Goal: Task Accomplishment & Management: Use online tool/utility

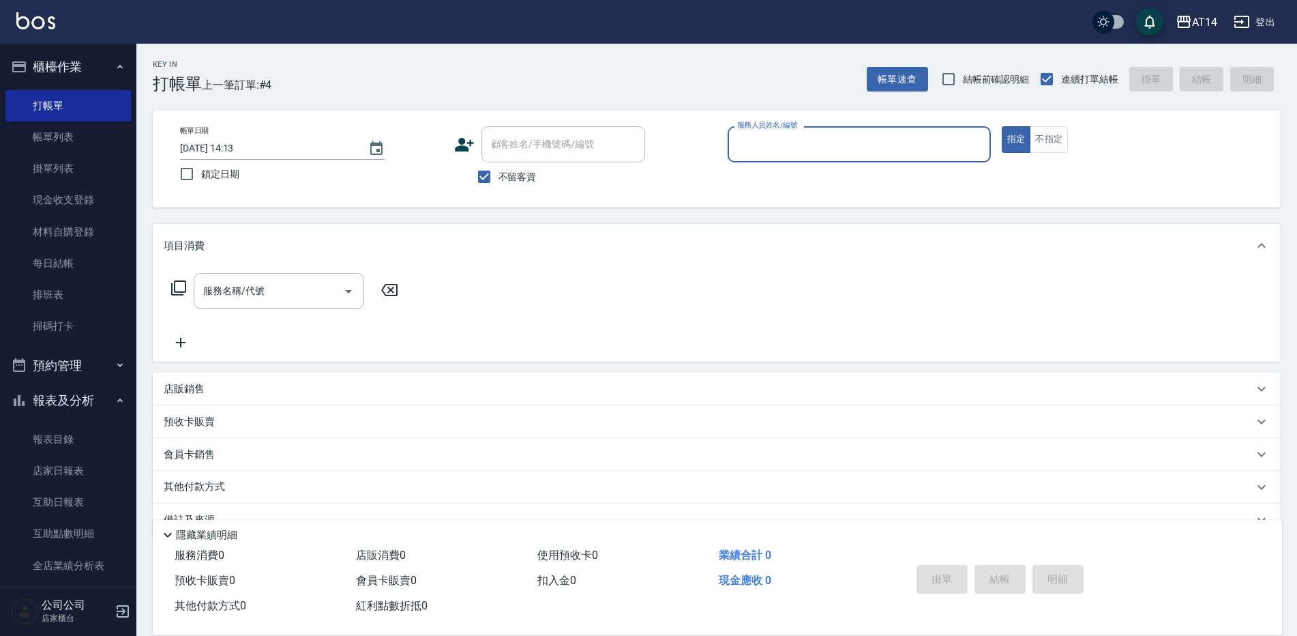
click at [781, 143] on input "服務人員姓名/編號" at bounding box center [859, 144] width 251 height 24
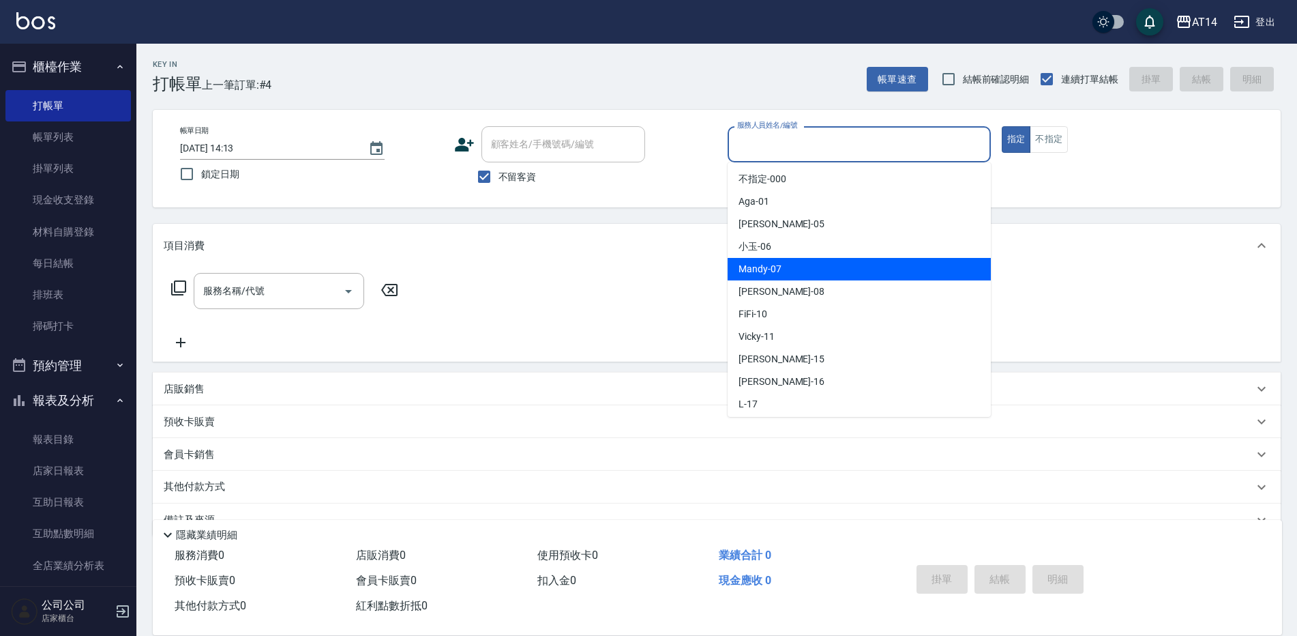
click at [751, 265] on span "Mandy -07" at bounding box center [759, 269] width 43 height 14
type input "Mandy-07"
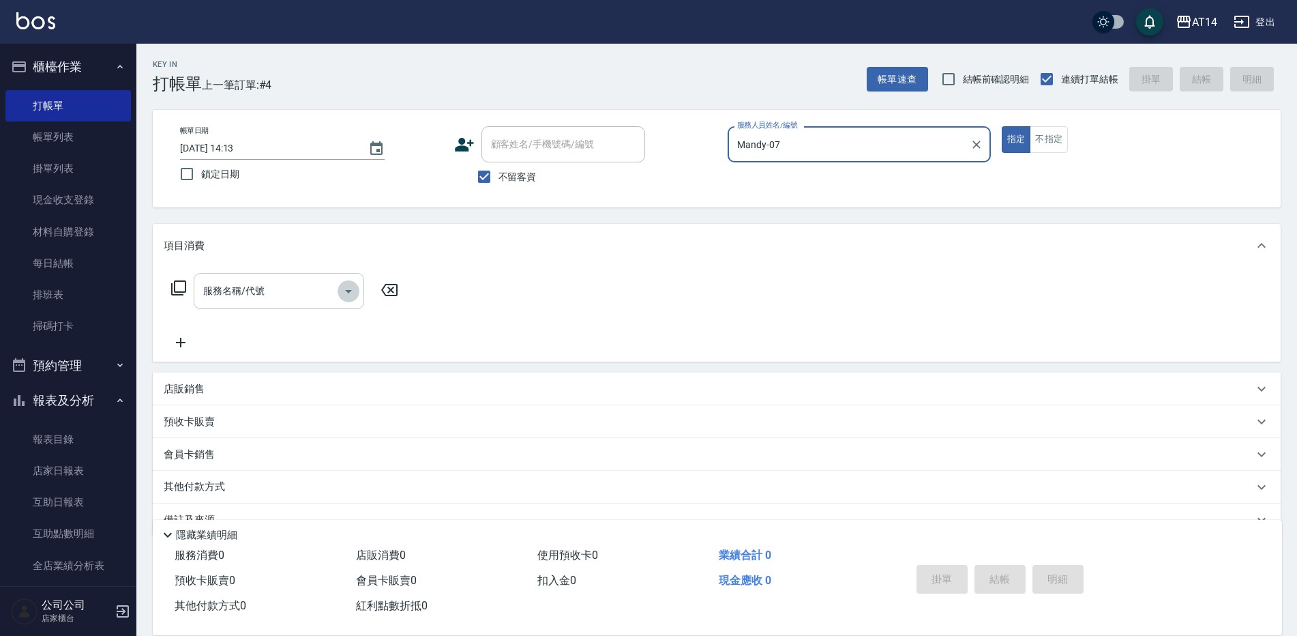
click at [347, 290] on icon "Open" at bounding box center [348, 291] width 7 height 3
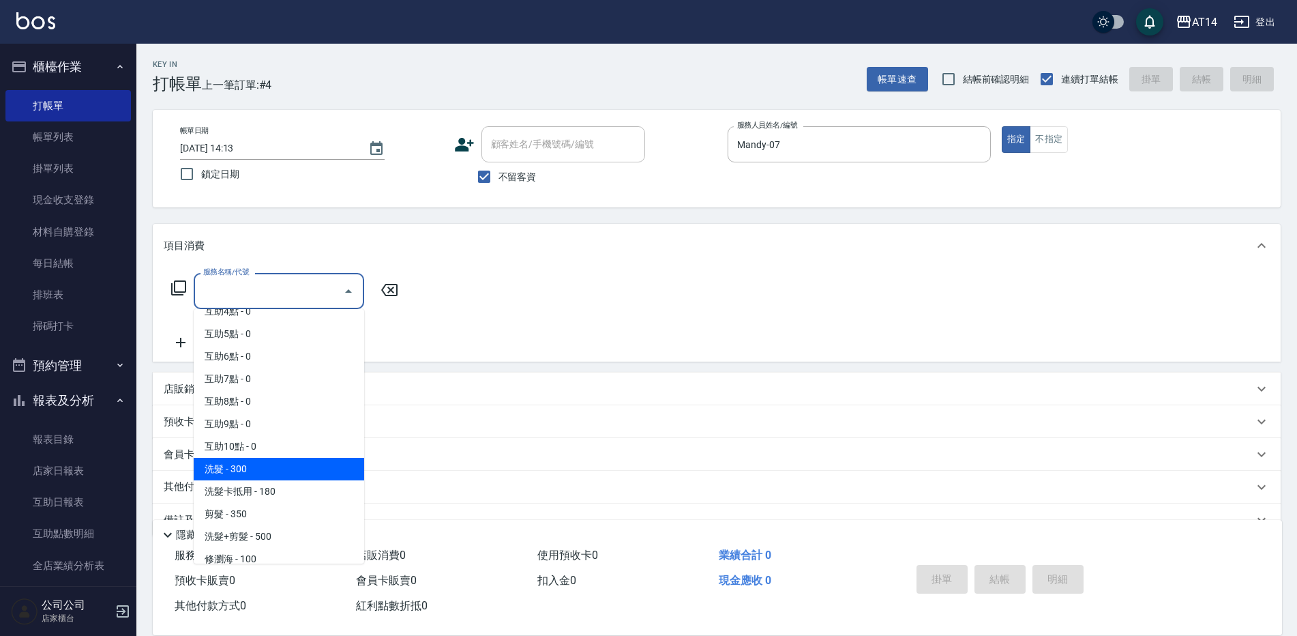
scroll to position [205, 0]
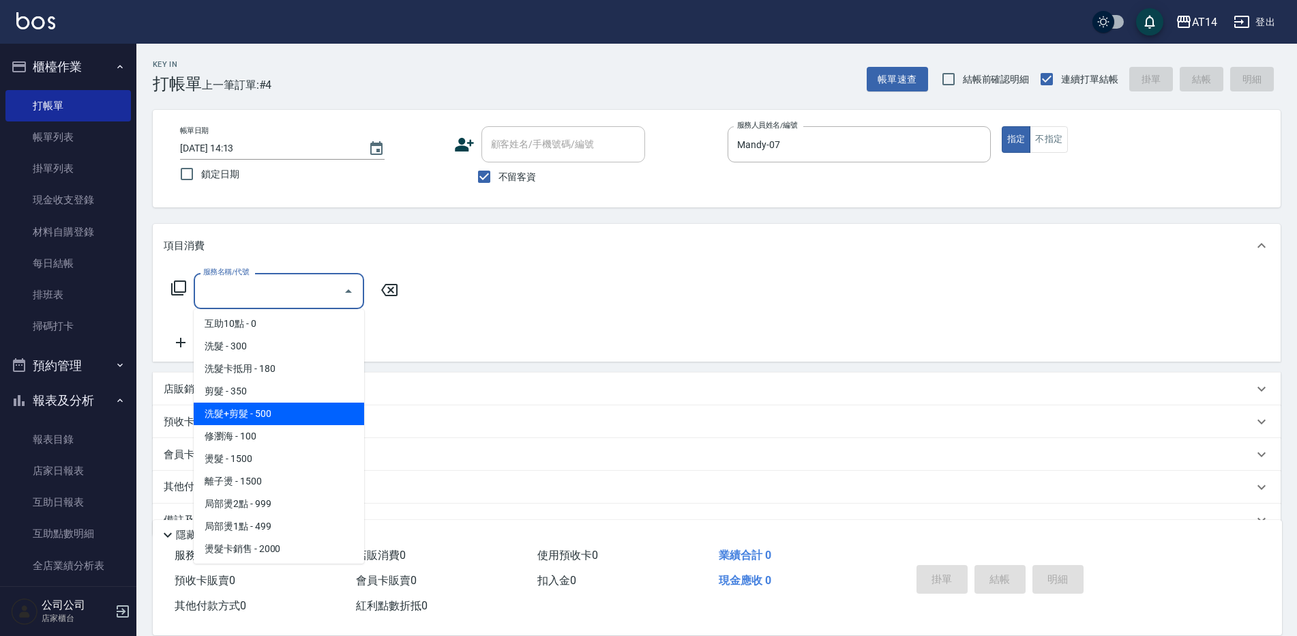
click at [262, 413] on span "洗髮+剪髮 - 500" at bounding box center [279, 413] width 170 height 23
type input "洗髮+剪髮(022)"
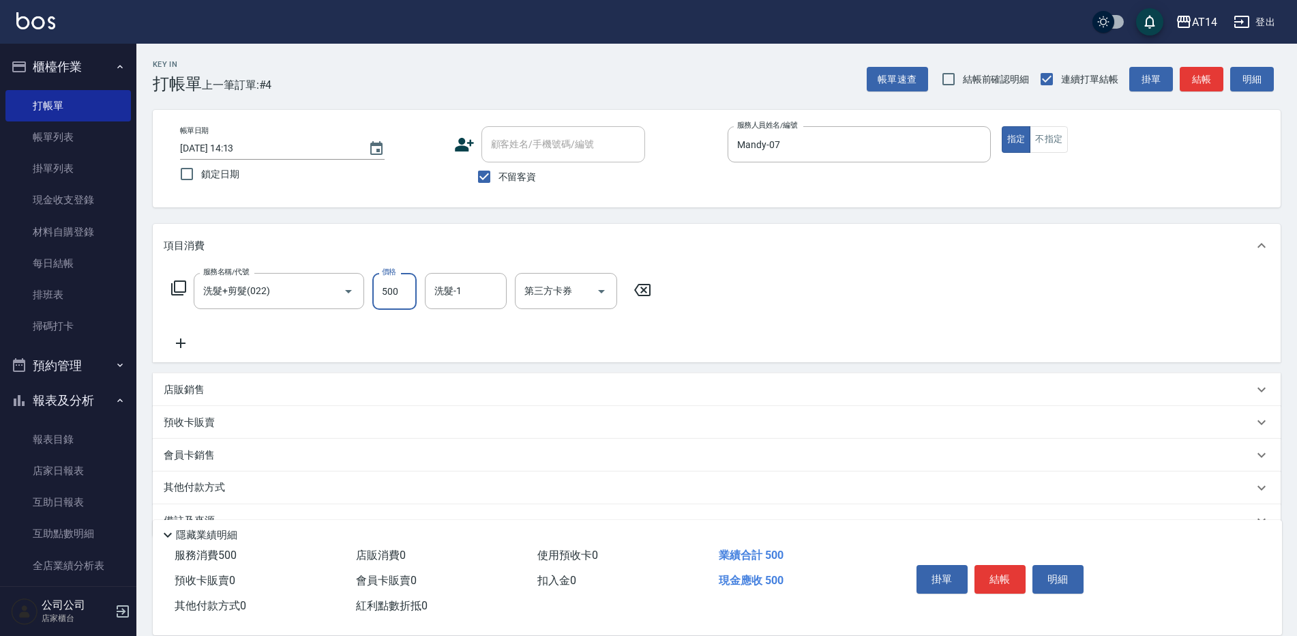
click at [387, 299] on input "500" at bounding box center [394, 291] width 44 height 37
type input "600"
click at [997, 570] on button "結帳" at bounding box center [999, 579] width 51 height 29
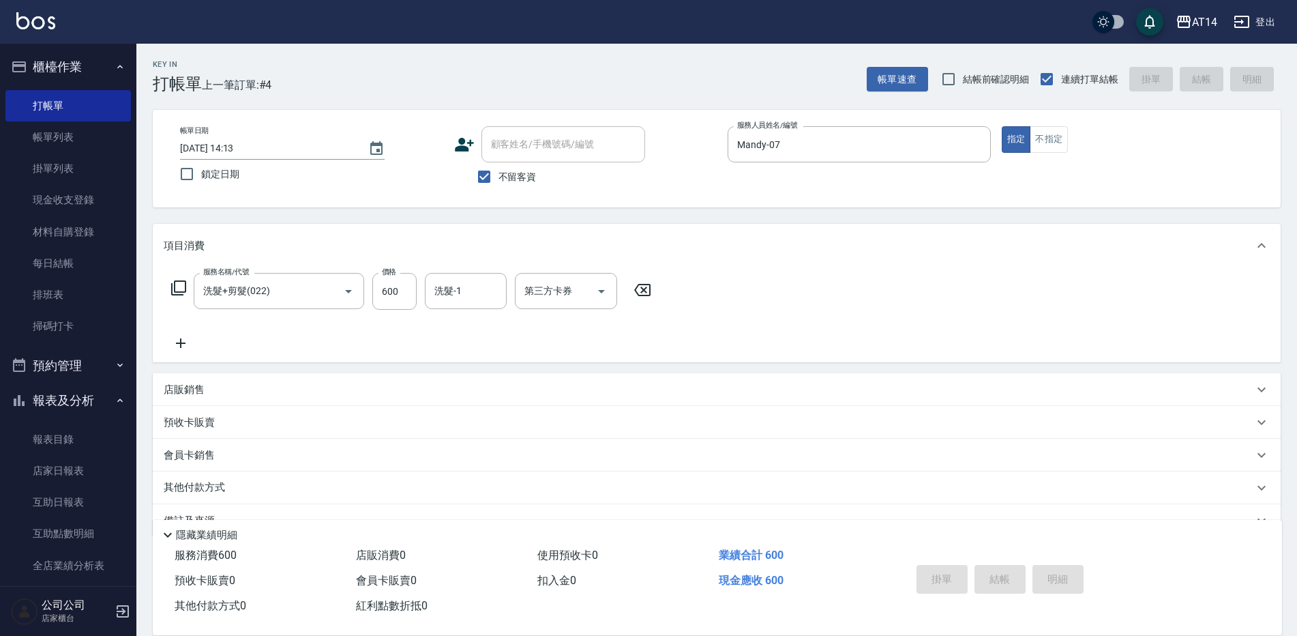
type input "[DATE] 14:53"
